Goal: Task Accomplishment & Management: Complete application form

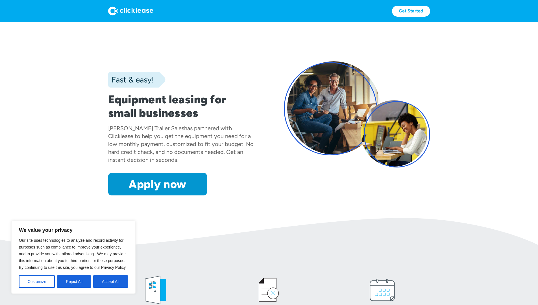
click at [203, 260] on img at bounding box center [269, 242] width 538 height 48
click at [117, 285] on button "Accept All" at bounding box center [110, 282] width 35 height 12
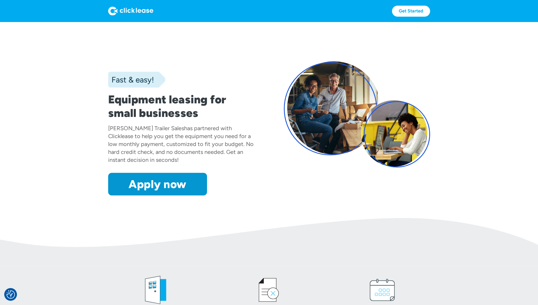
scroll to position [28, 0]
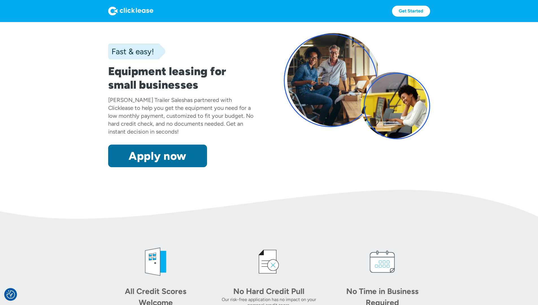
click at [114, 167] on link "Apply now" at bounding box center [157, 156] width 99 height 23
